Goal: Check status

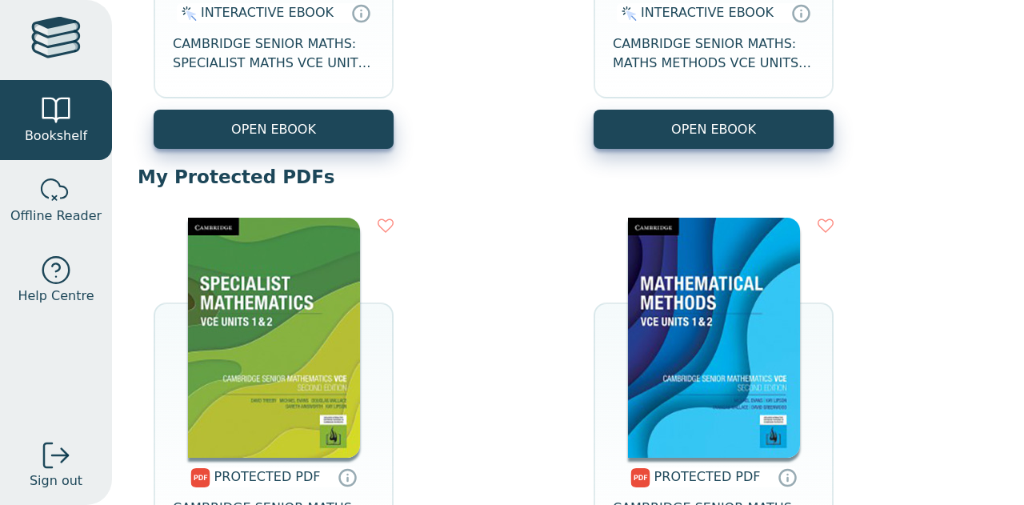
scroll to position [693, 0]
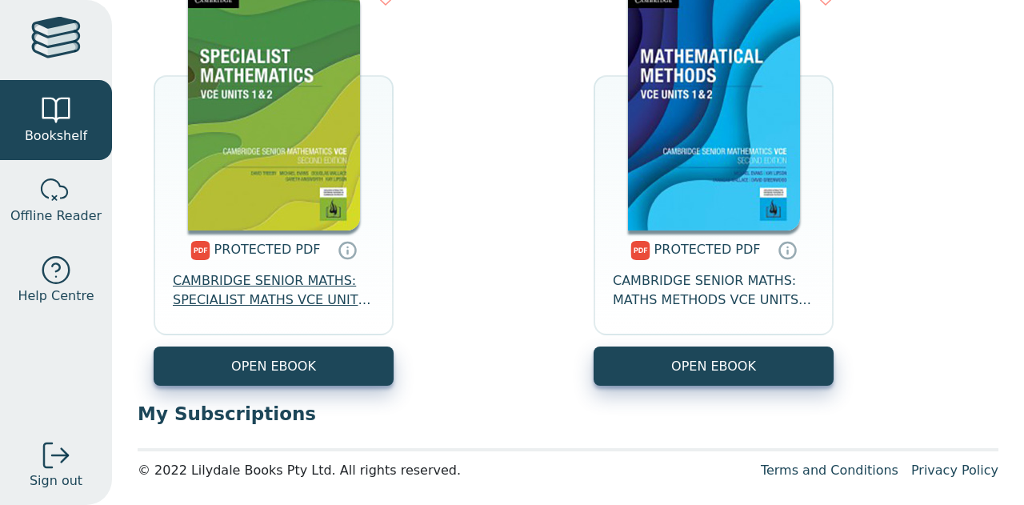
click at [297, 285] on span "CAMBRIDGE SENIOR MATHS: SPECIALIST MATHS VCE UNITS 1&2" at bounding box center [274, 290] width 202 height 38
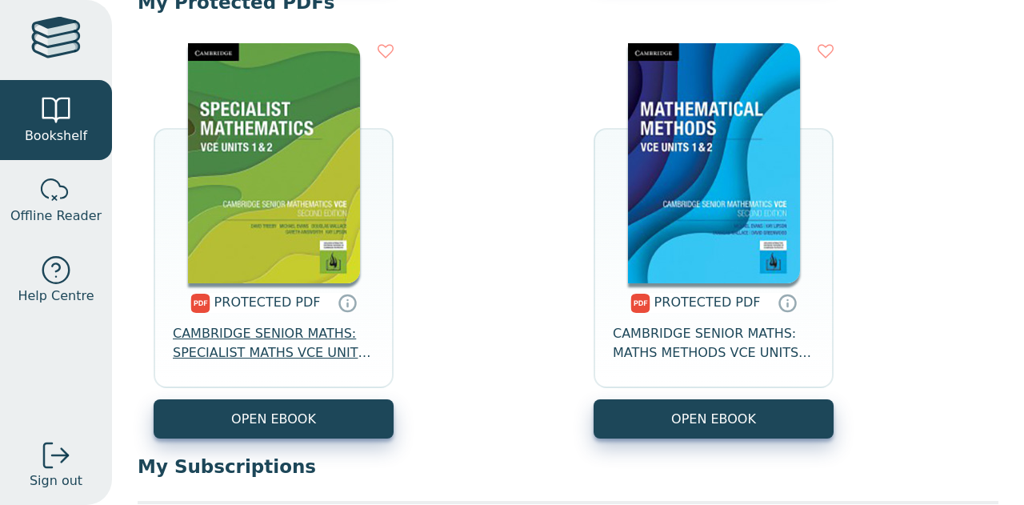
click at [299, 342] on span "CAMBRIDGE SENIOR MATHS: SPECIALIST MATHS VCE UNITS 1&2" at bounding box center [274, 343] width 202 height 38
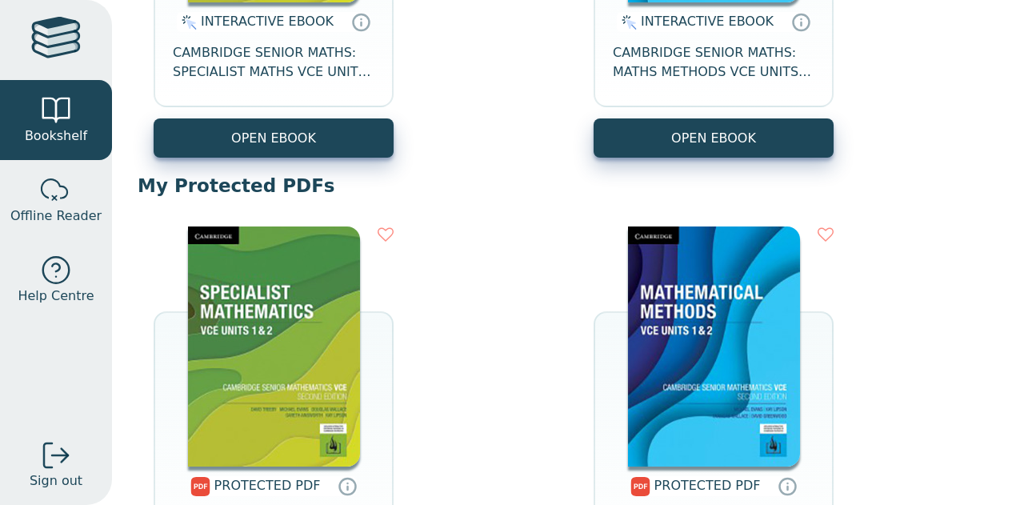
scroll to position [693, 0]
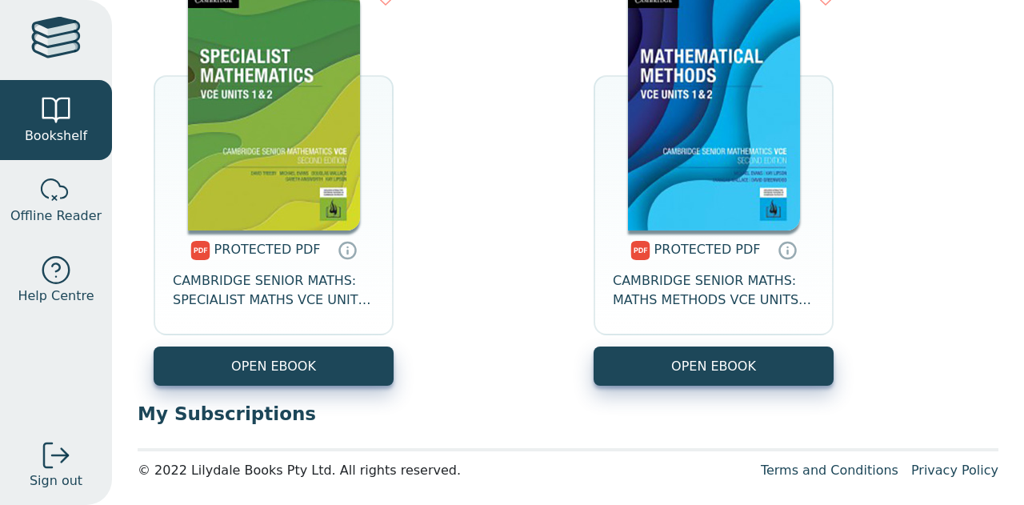
click at [296, 315] on div "PROTECTED PDF CAMBRIDGE SENIOR MATHS: SPECIALIST MATHS VCE UNITS 1&2" at bounding box center [274, 288] width 240 height 116
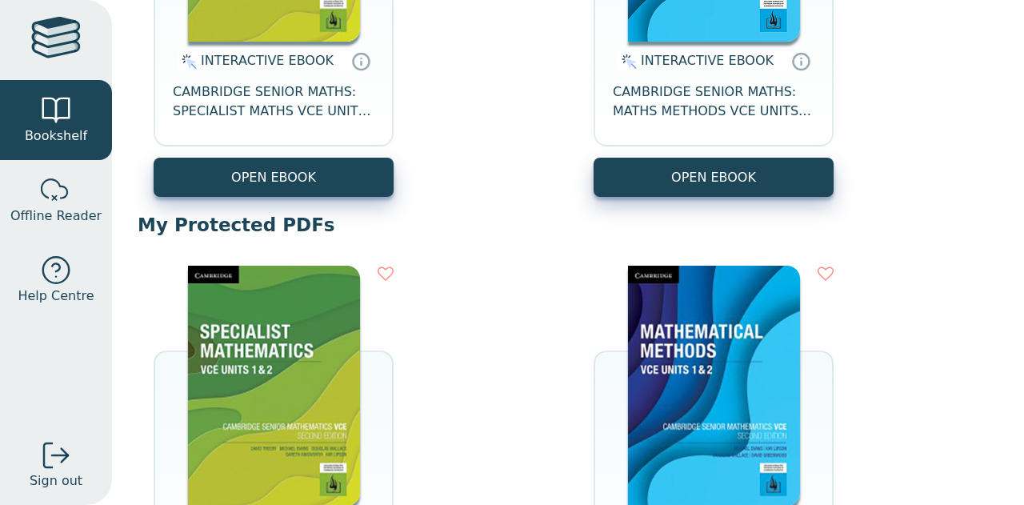
scroll to position [349, 0]
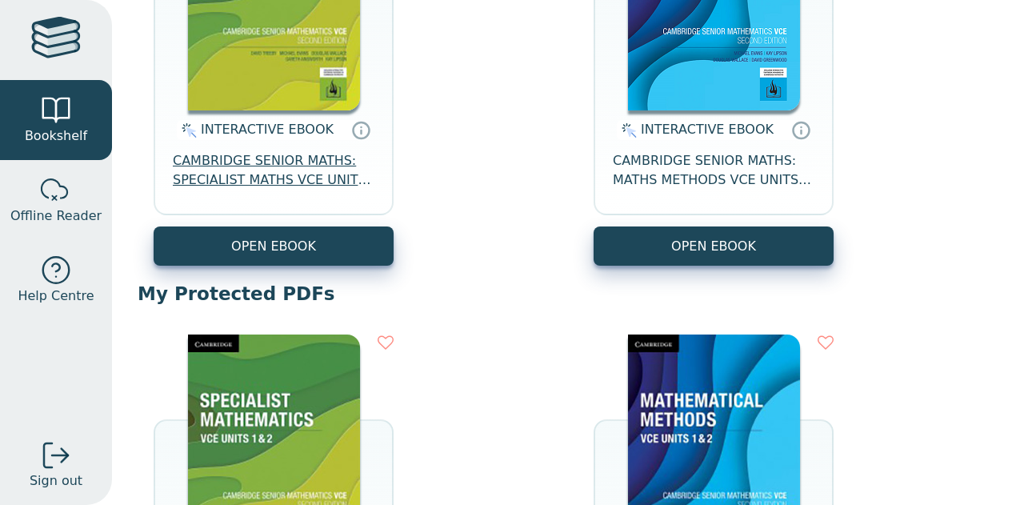
click at [267, 184] on span "CAMBRIDGE SENIOR MATHS: SPECIALIST MATHS VCE UNITS 1&2 EBOOK 2E" at bounding box center [274, 170] width 202 height 38
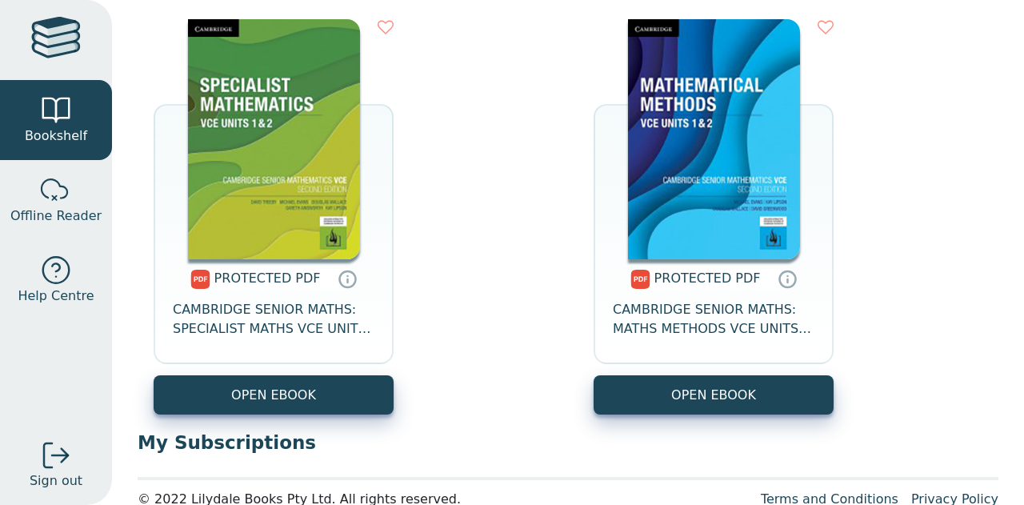
scroll to position [693, 0]
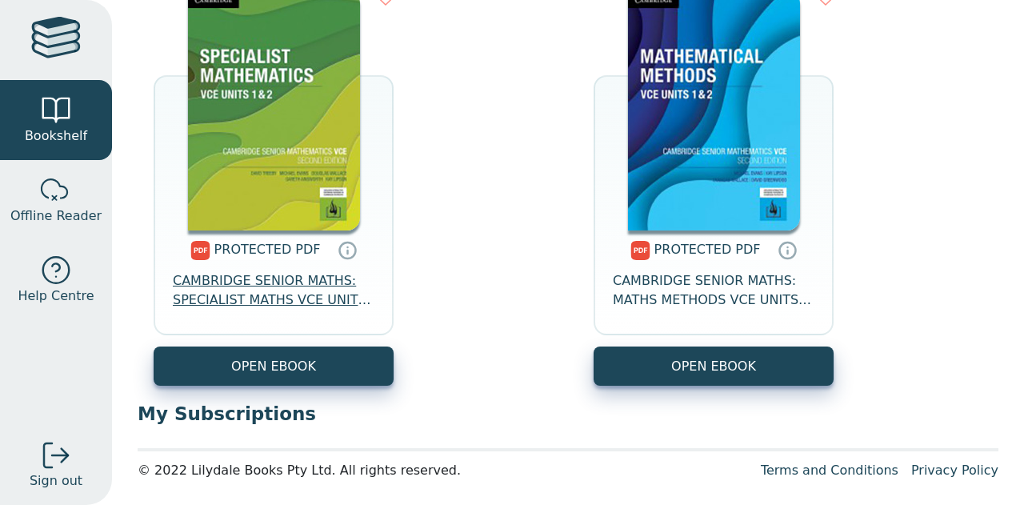
click at [302, 299] on span "CAMBRIDGE SENIOR MATHS: SPECIALIST MATHS VCE UNITS 1&2" at bounding box center [274, 290] width 202 height 38
